Goal: Transaction & Acquisition: Purchase product/service

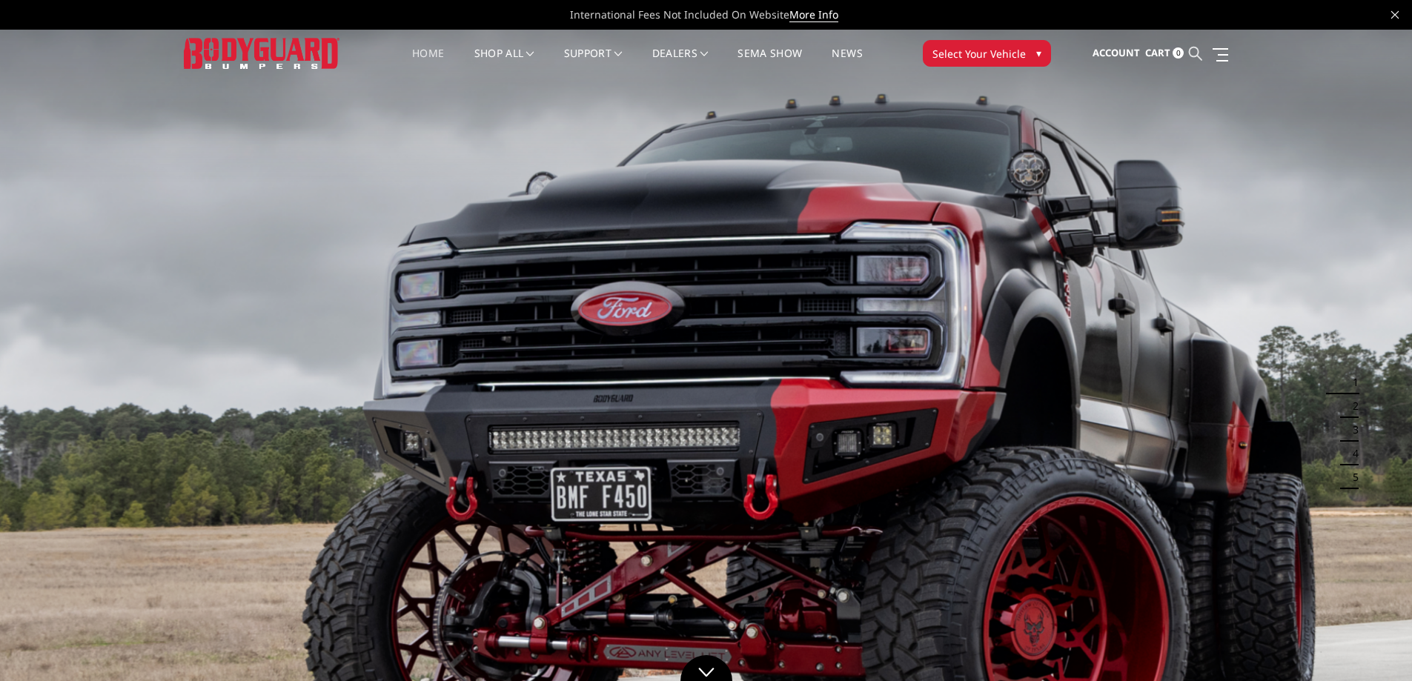
click at [1196, 49] on icon at bounding box center [1195, 53] width 13 height 13
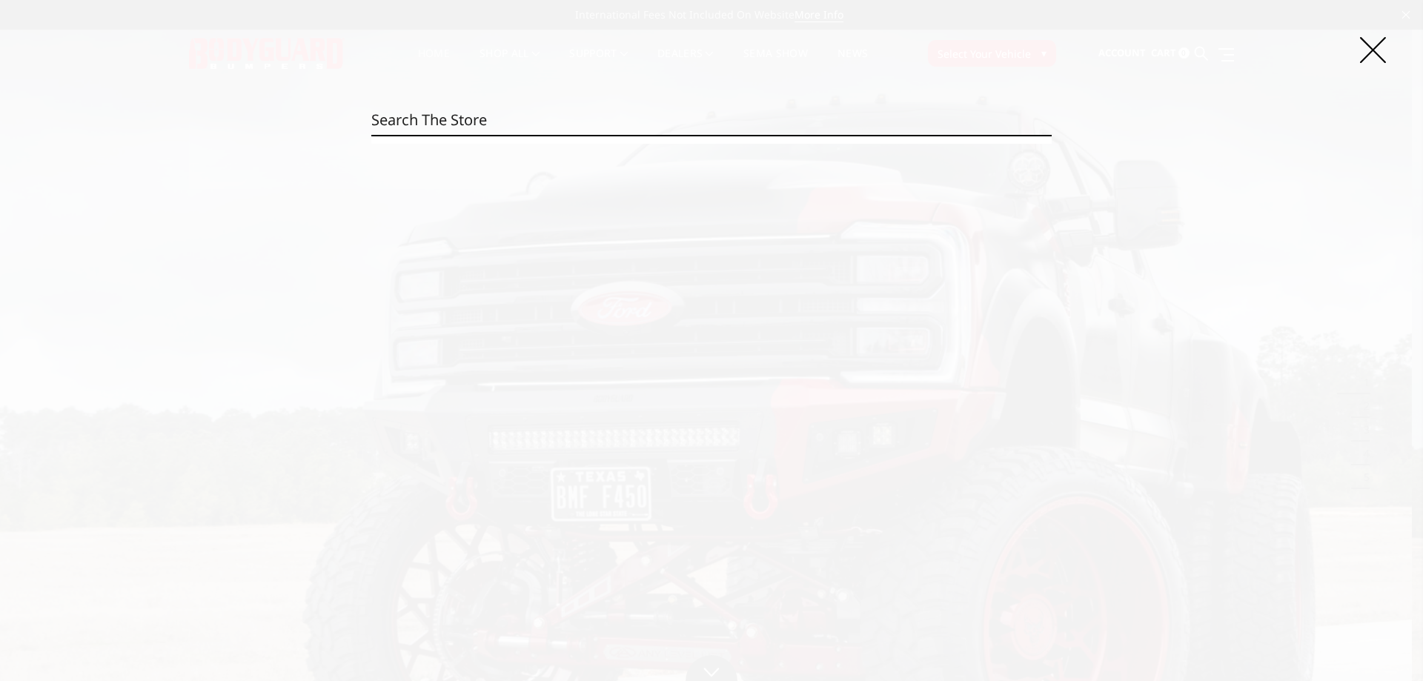
click at [518, 107] on input "Search" at bounding box center [711, 120] width 680 height 30
paste input "DFC20BYLT"
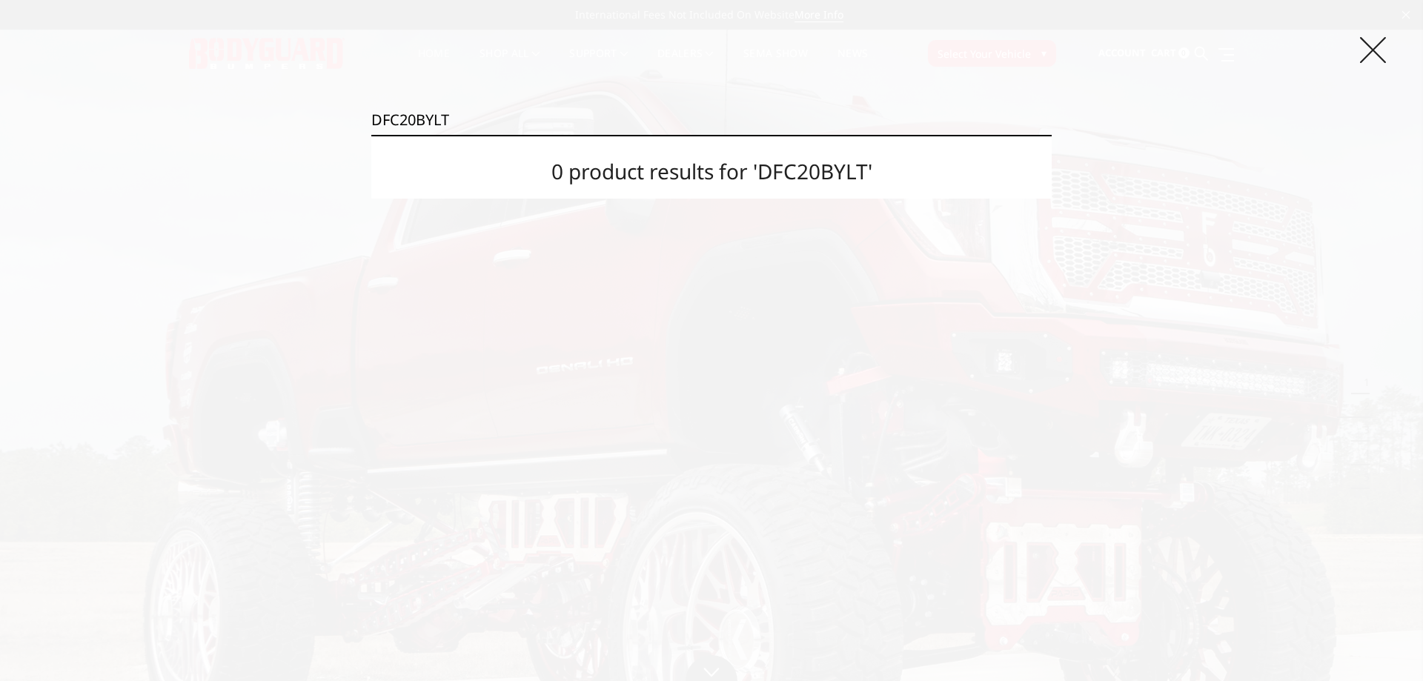
type input "DFC20BYLT"
click at [1366, 50] on icon at bounding box center [1373, 50] width 26 height 26
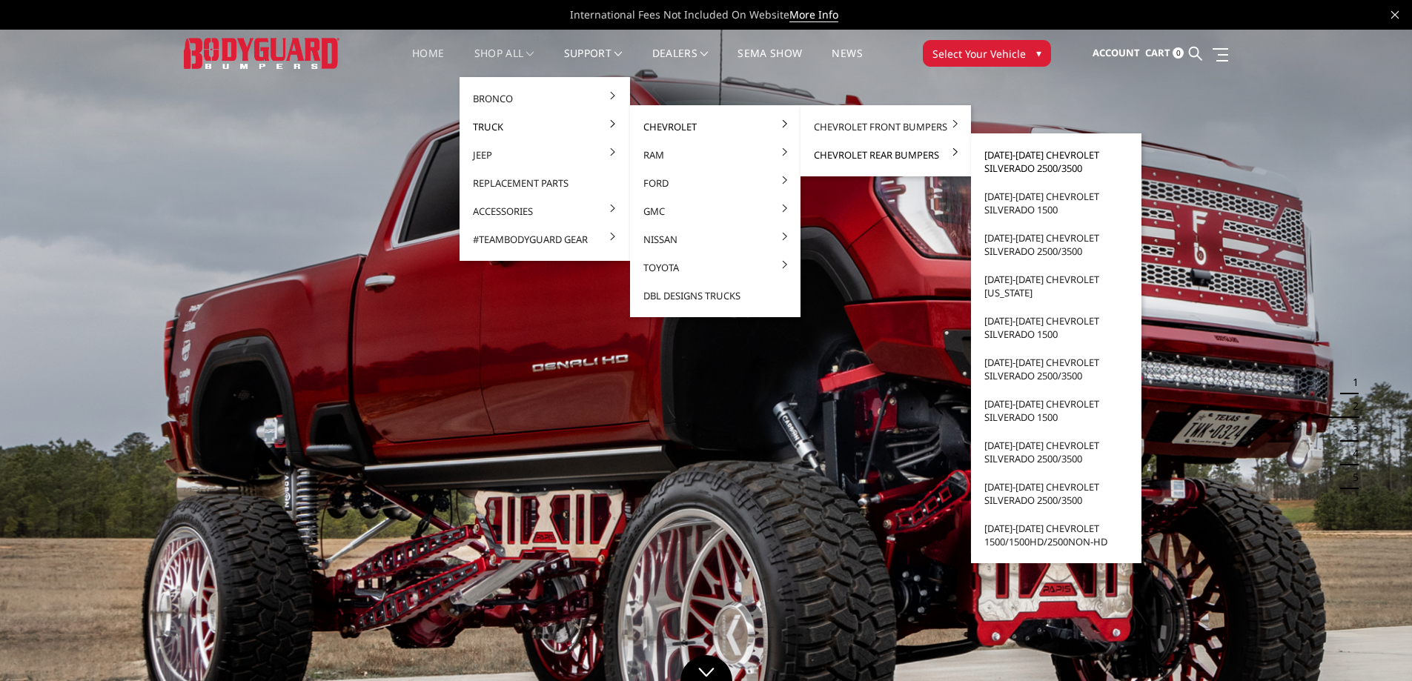
click at [1011, 164] on link "[DATE]-[DATE] Chevrolet Silverado 2500/3500" at bounding box center [1056, 161] width 159 height 41
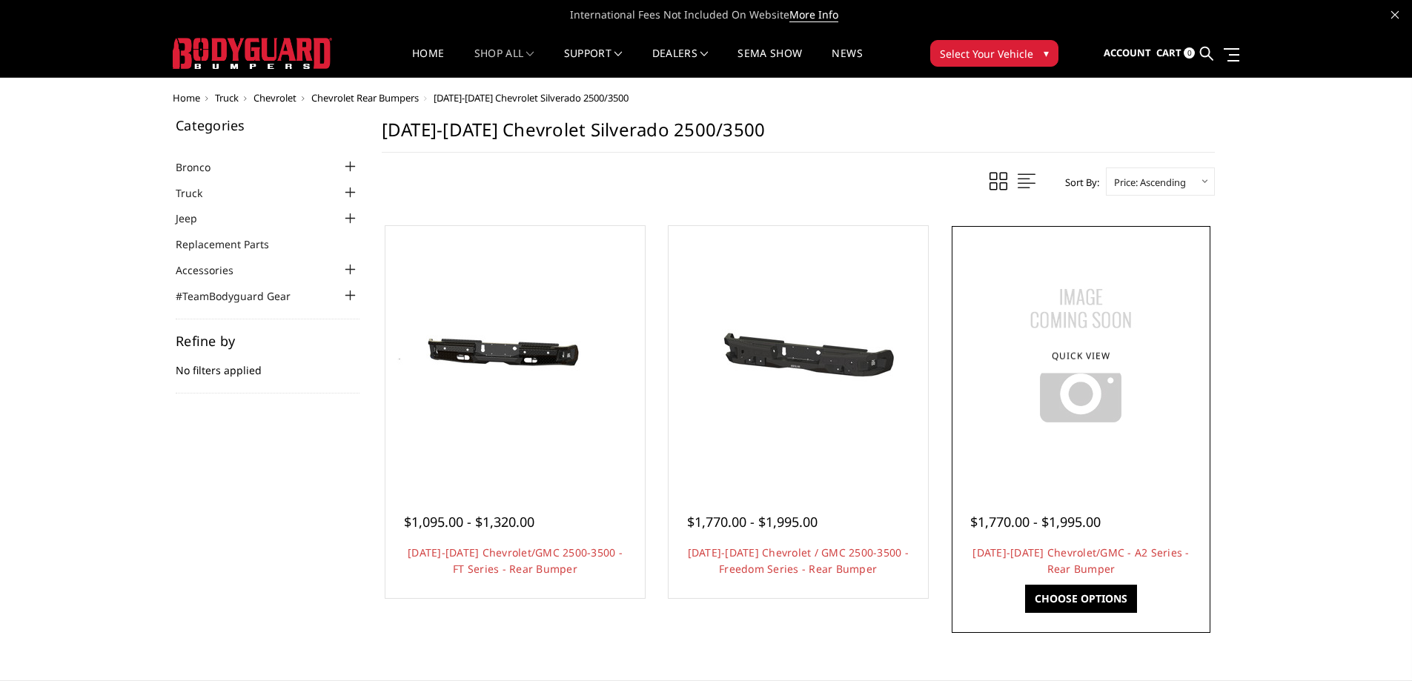
scroll to position [222, 0]
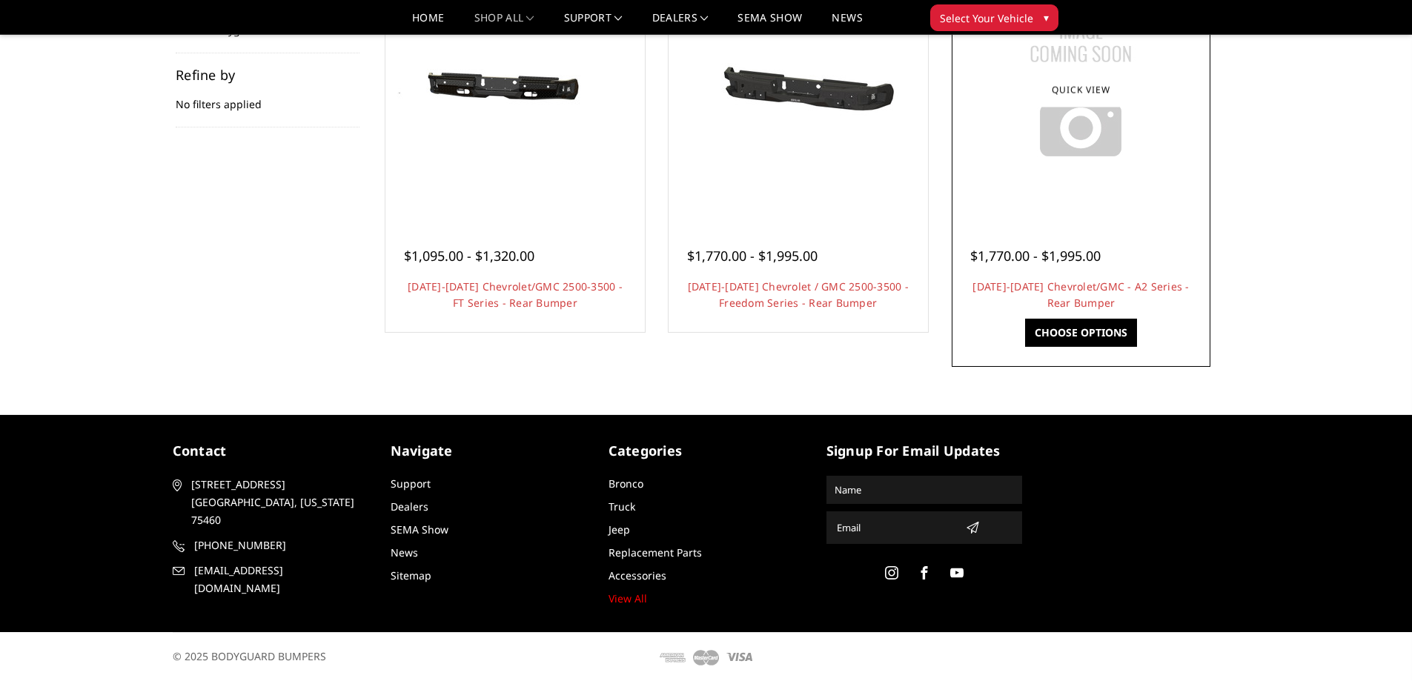
click at [1094, 328] on link "Choose Options" at bounding box center [1081, 333] width 112 height 28
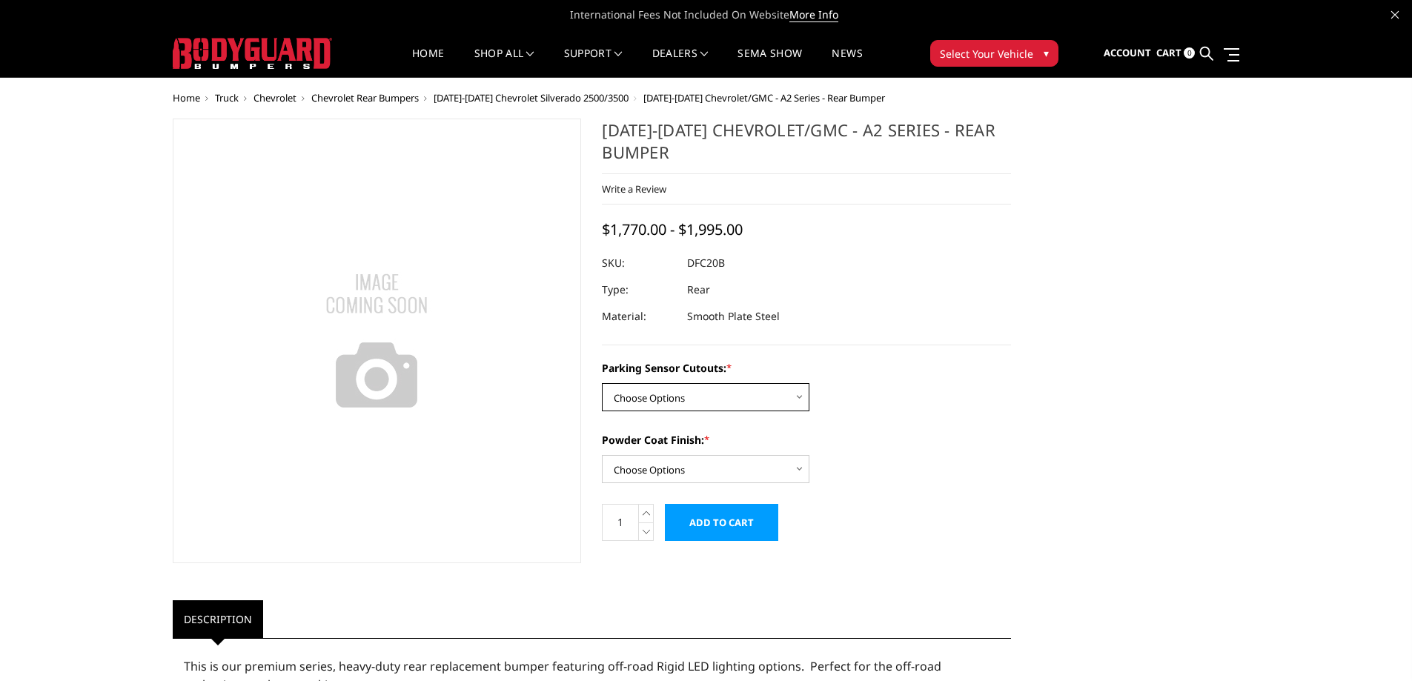
click at [686, 405] on select "Choose Options No - Without Parking Sensor Cutouts Yes - With Parking Sensor Cu…" at bounding box center [705, 397] width 207 height 28
select select "2261"
click at [602, 383] on select "Choose Options No - Without Parking Sensor Cutouts Yes - With Parking Sensor Cu…" at bounding box center [705, 397] width 207 height 28
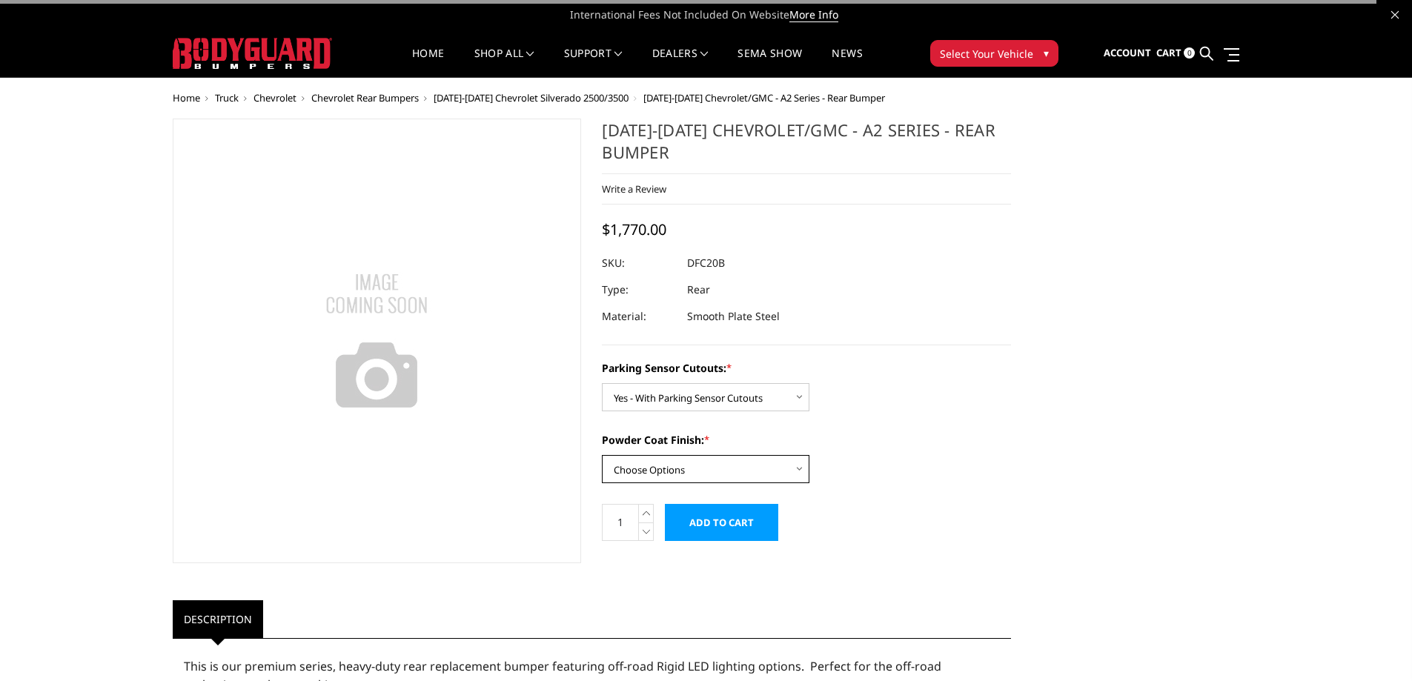
click at [666, 470] on select "Choose Options Bare Metal Textured Black Powder Coat" at bounding box center [705, 469] width 207 height 28
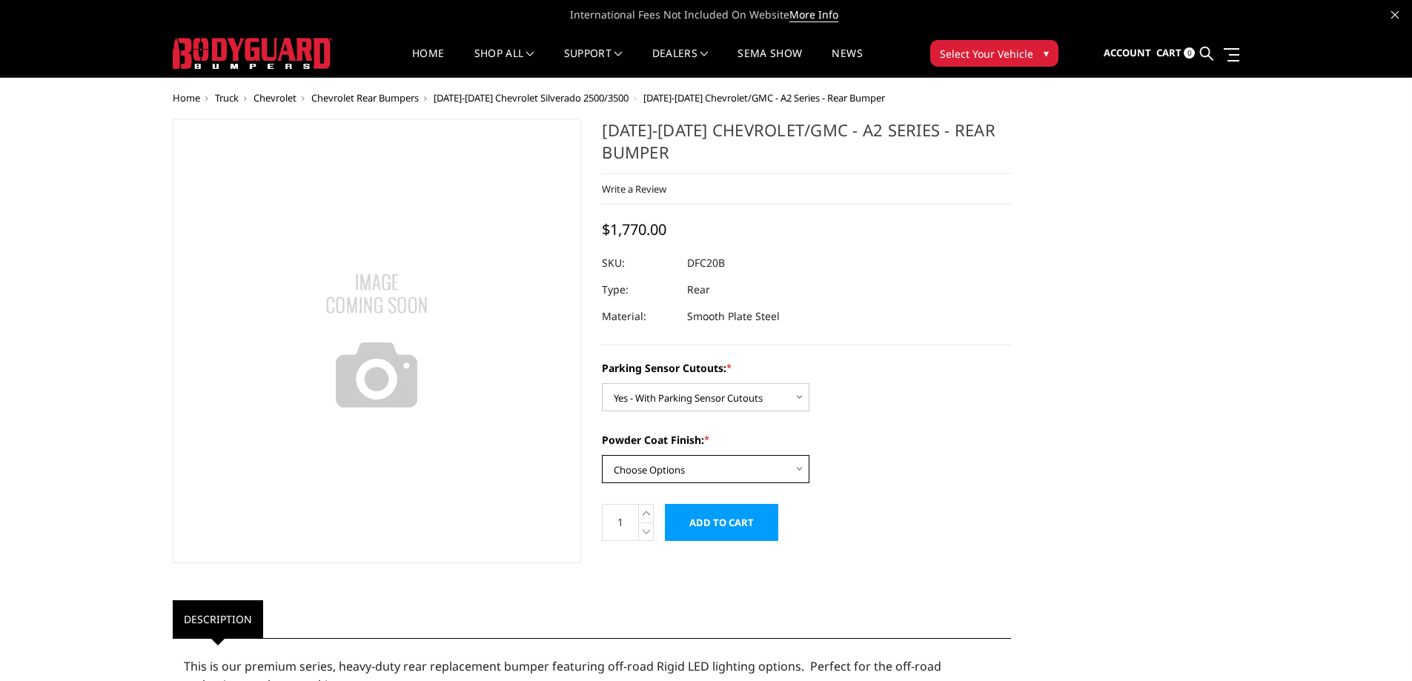
select select "2263"
click at [602, 455] on select "Choose Options Bare Metal Textured Black Powder Coat" at bounding box center [705, 469] width 207 height 28
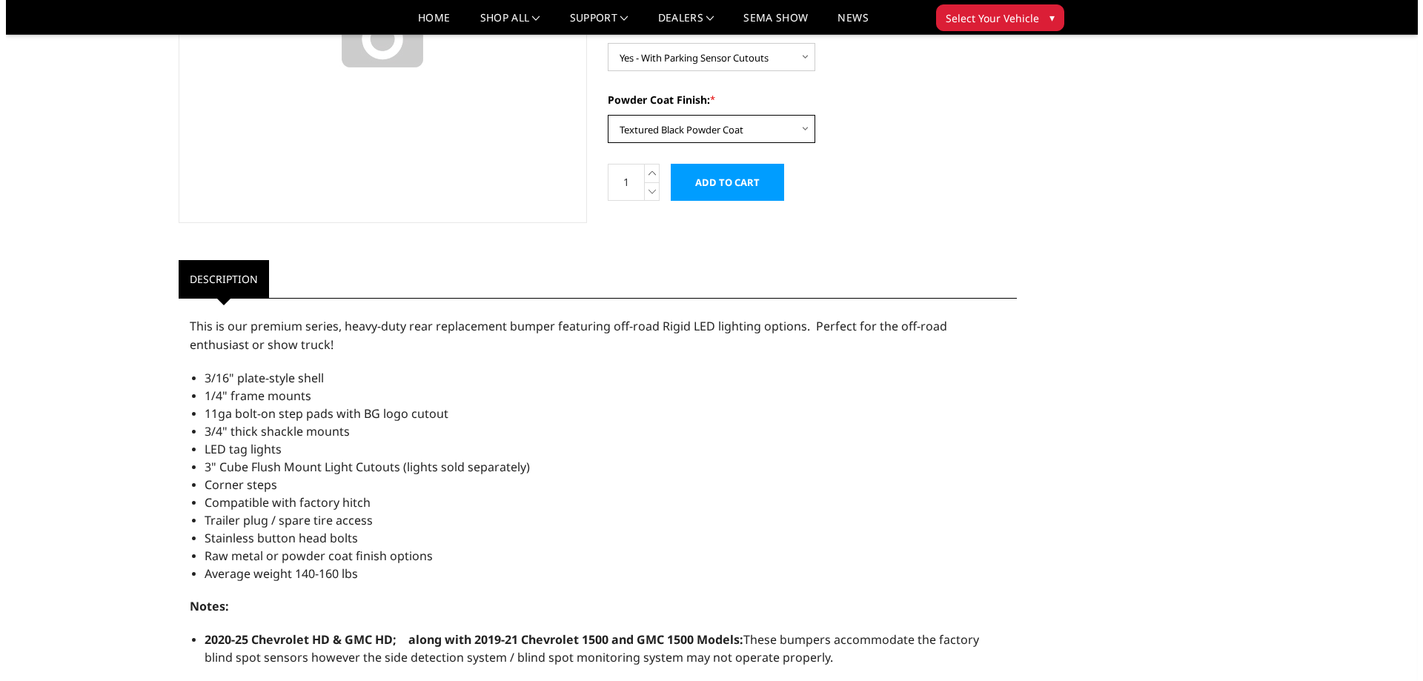
scroll to position [148, 0]
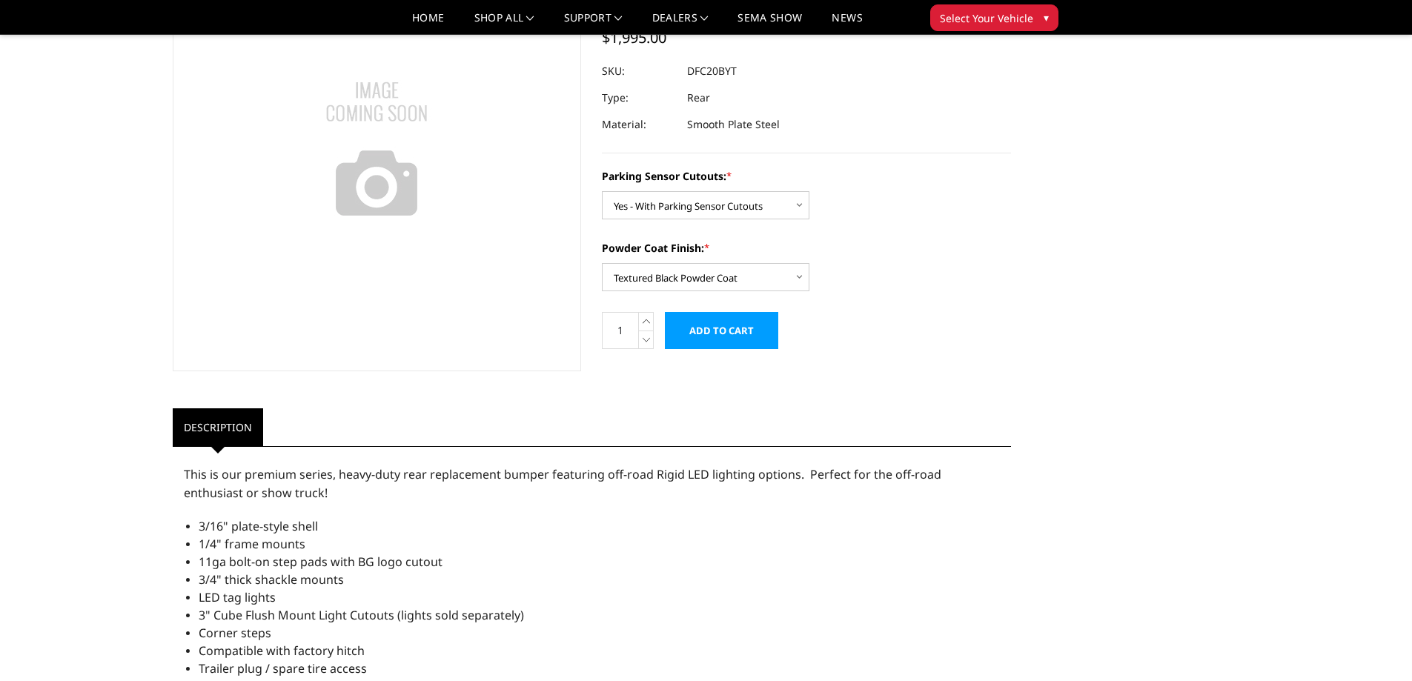
click at [737, 339] on input "Add to Cart" at bounding box center [721, 330] width 113 height 37
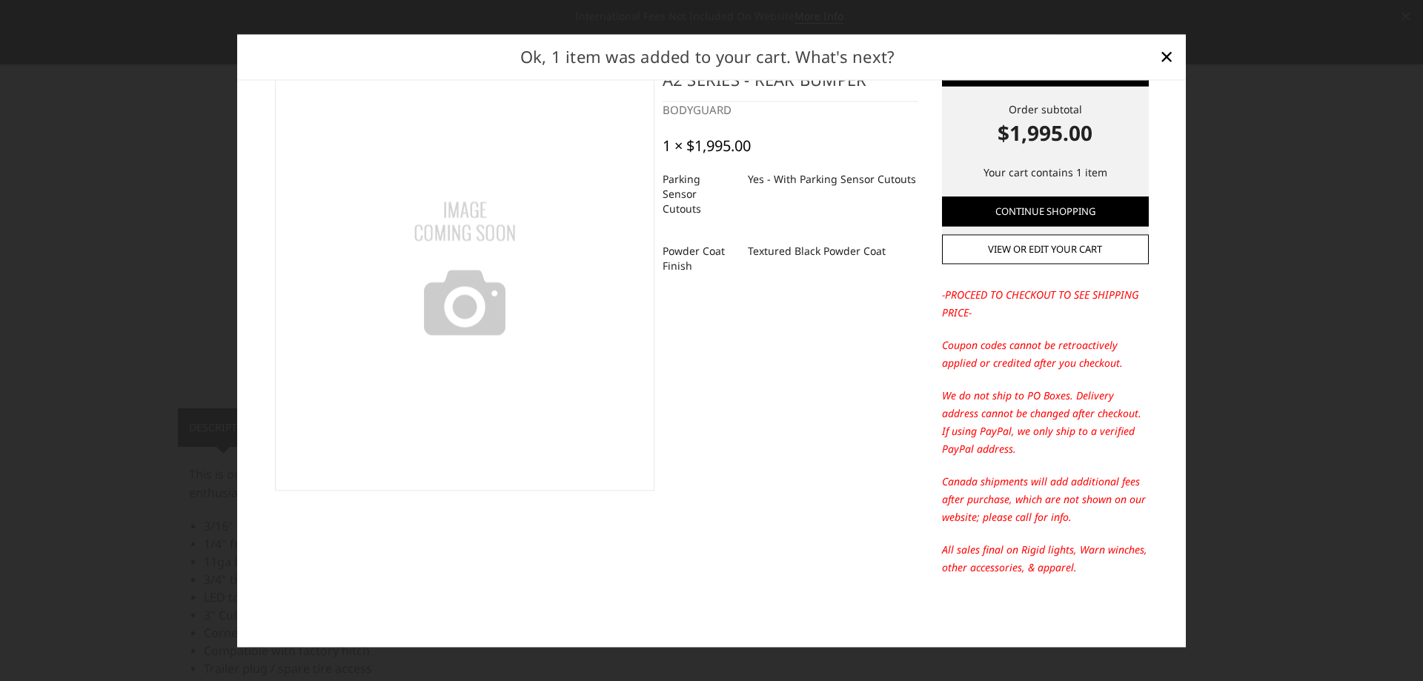
scroll to position [0, 0]
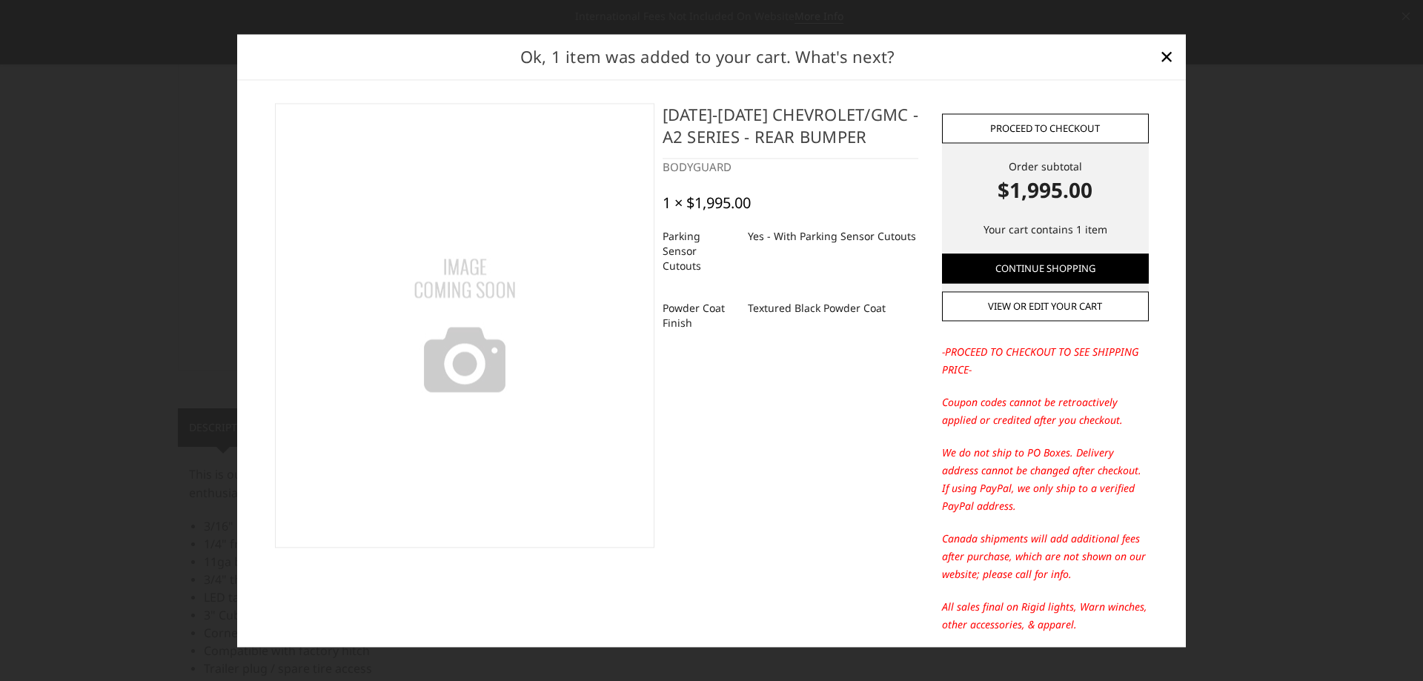
click at [1055, 127] on link "Proceed to checkout" at bounding box center [1045, 128] width 207 height 30
